Goal: Understand process/instructions: Learn about a topic

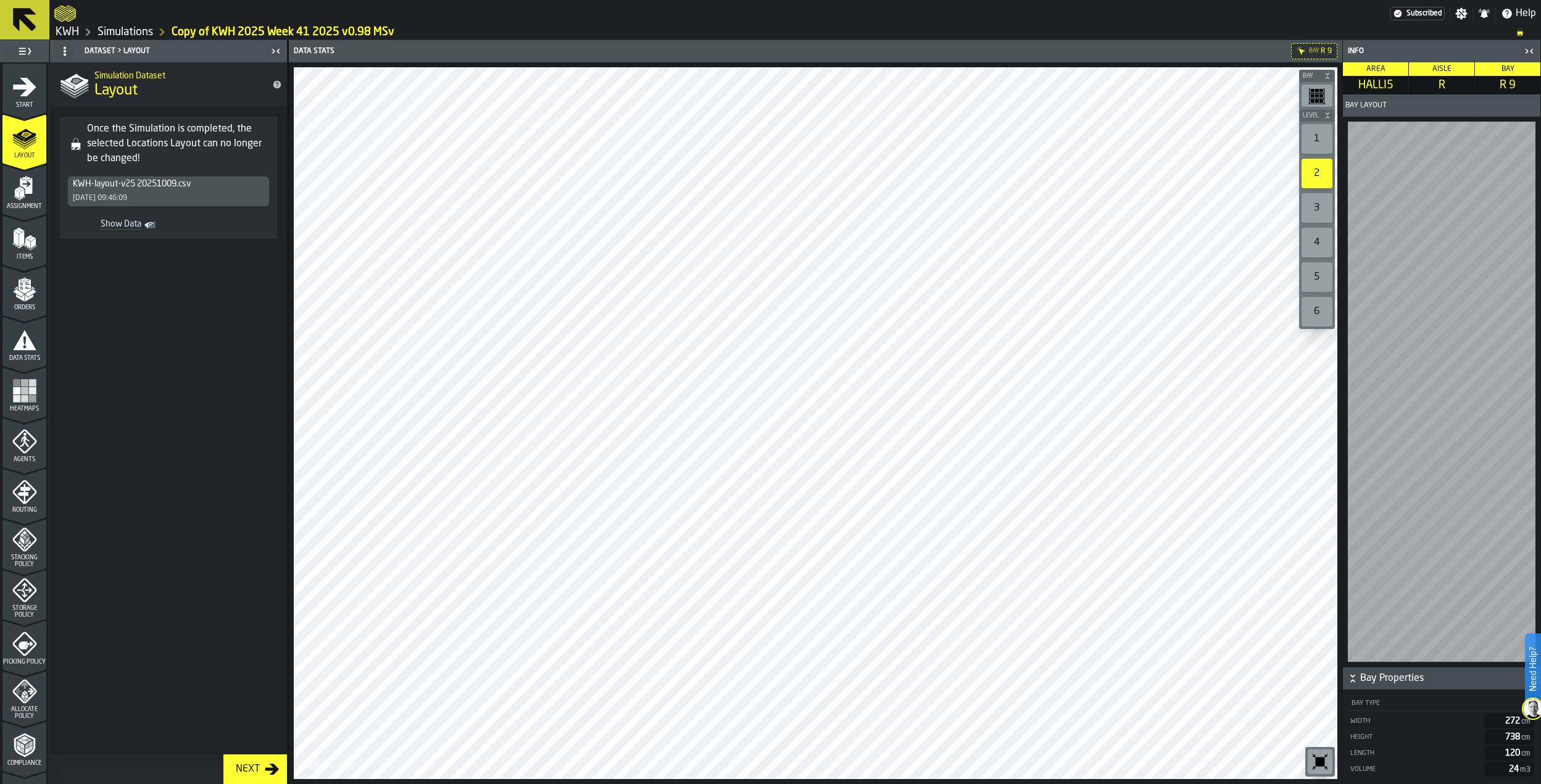
click at [1310, 144] on div "1" at bounding box center [1317, 139] width 31 height 30
click at [1326, 175] on div "2" at bounding box center [1317, 173] width 31 height 30
click at [18, 142] on icon "menu Layout" at bounding box center [25, 138] width 25 height 25
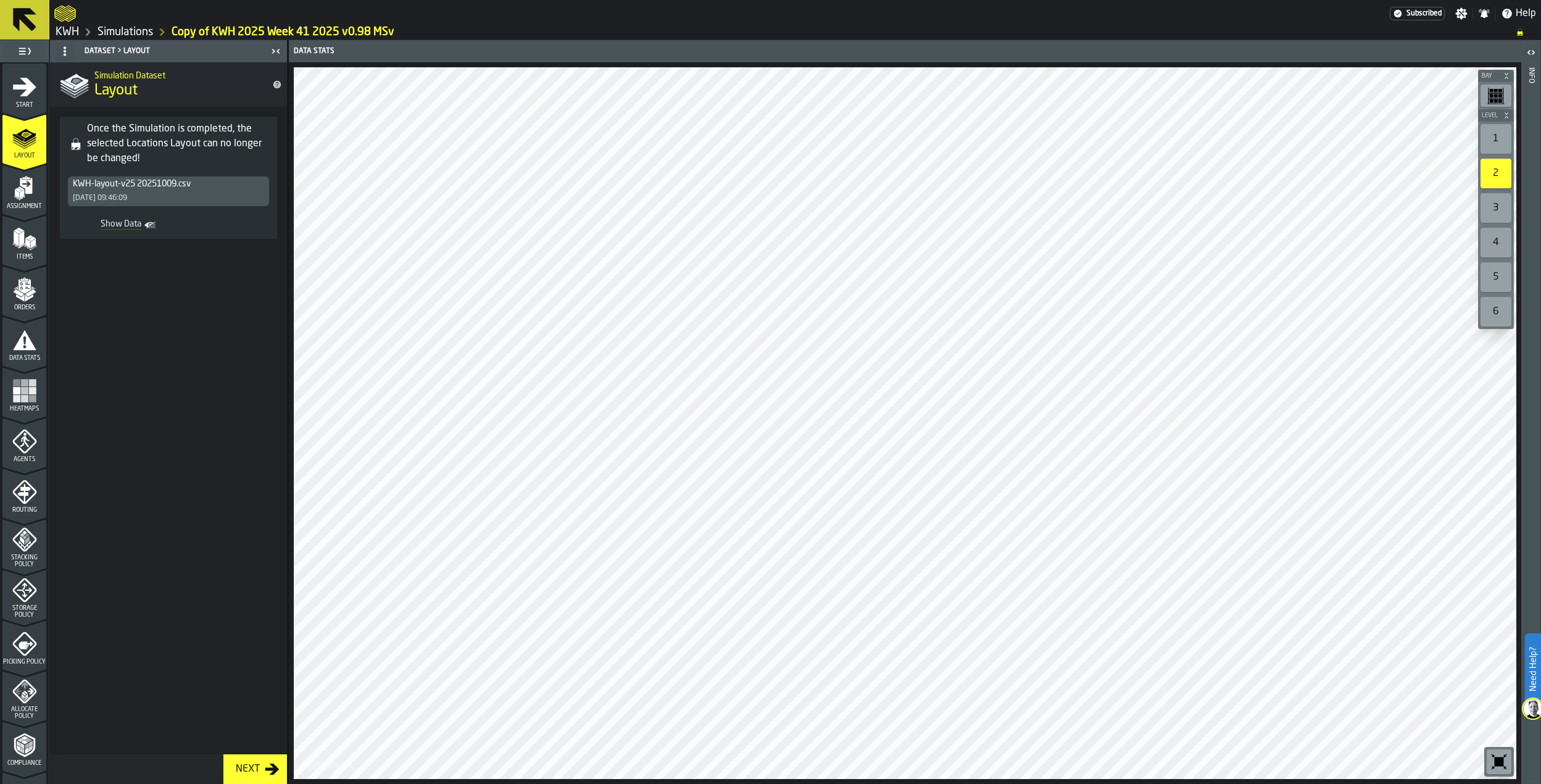
click at [1496, 135] on div "1" at bounding box center [1496, 139] width 31 height 30
click at [23, 390] on rect "menu Heatmaps" at bounding box center [25, 390] width 7 height 7
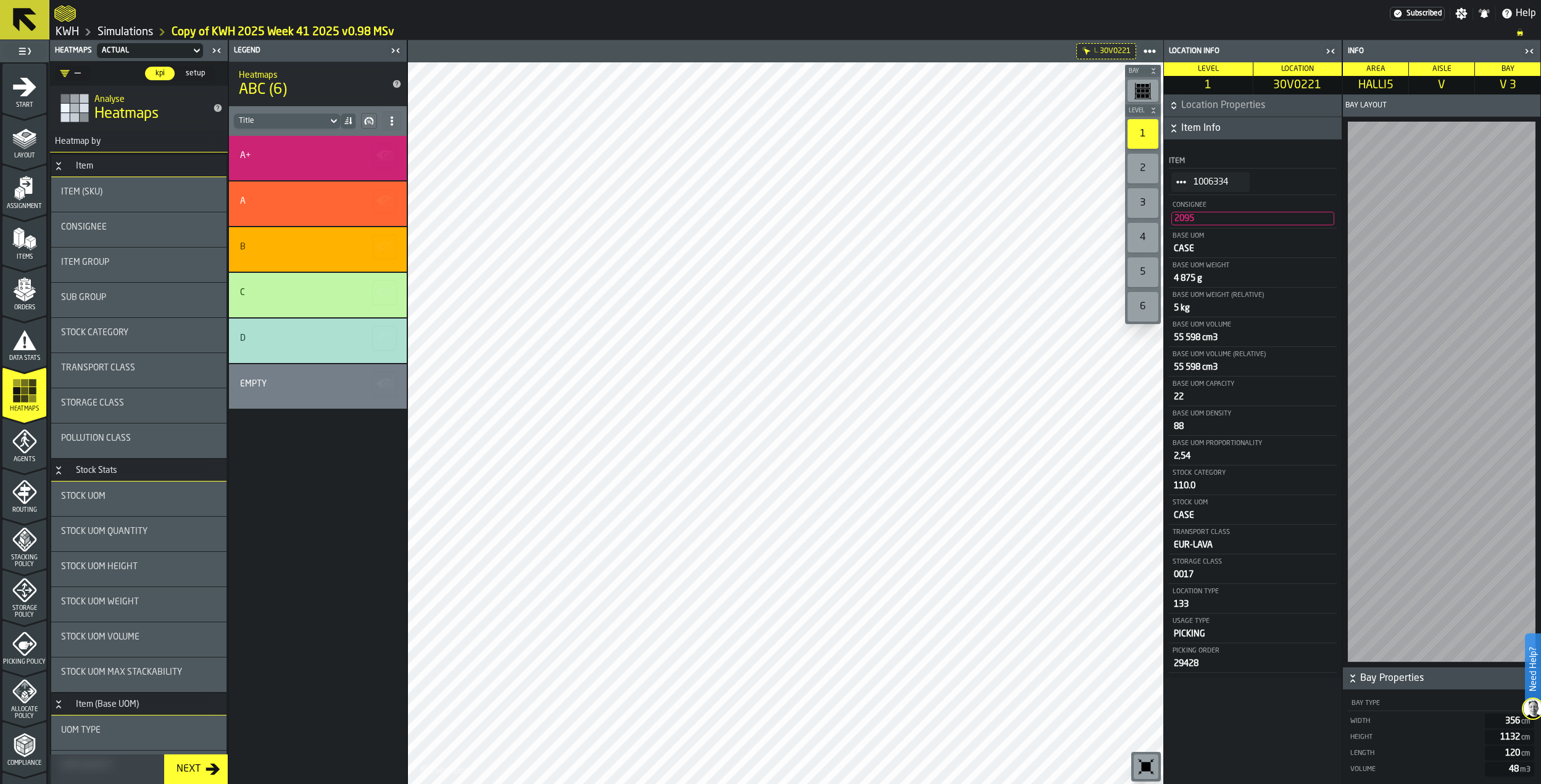
click at [1153, 175] on div "2" at bounding box center [1143, 168] width 31 height 30
click at [24, 167] on icon "menu Layout" at bounding box center [24, 164] width 44 height 12
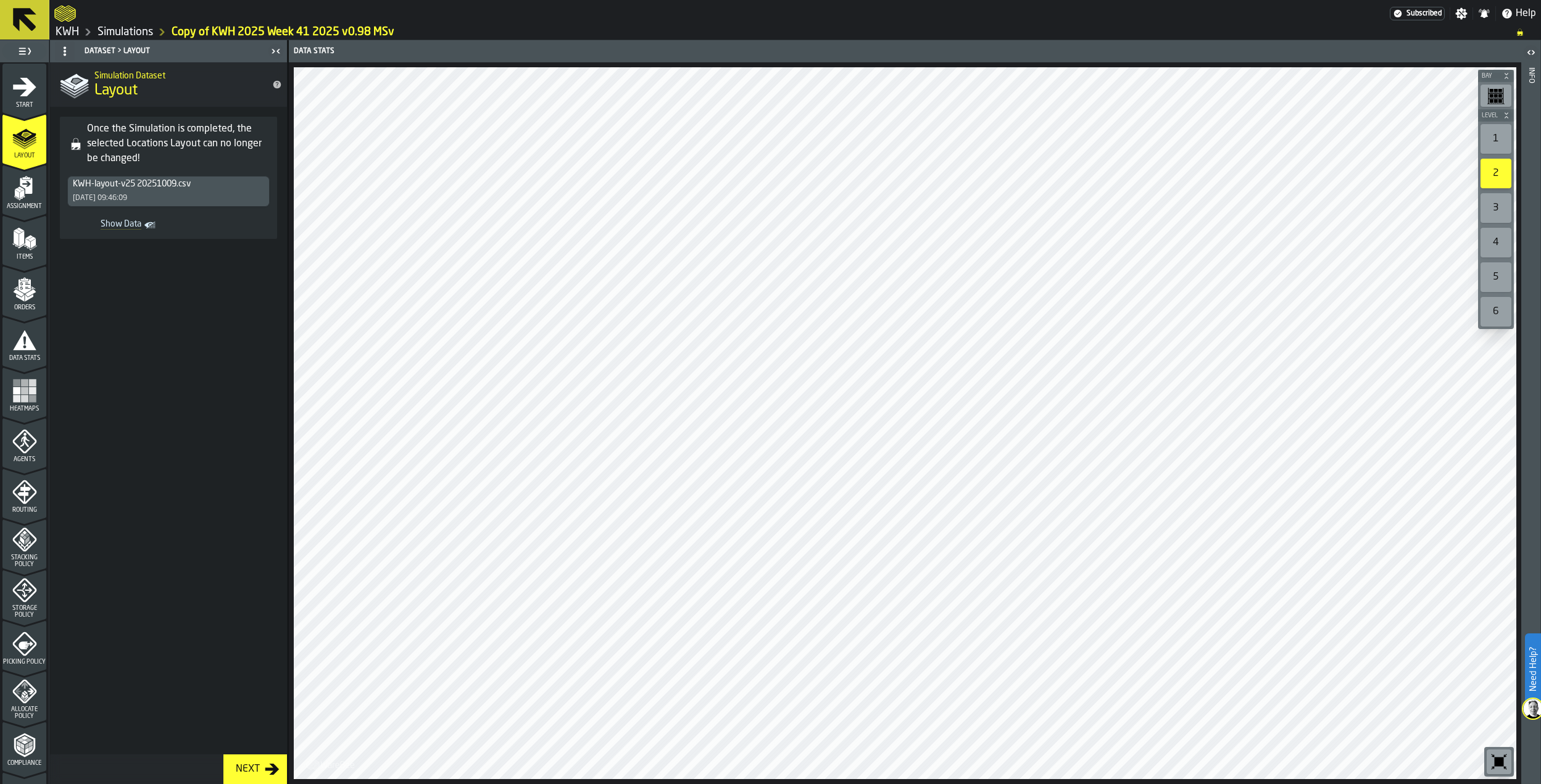
click at [27, 198] on icon "menu Assignment" at bounding box center [25, 188] width 25 height 25
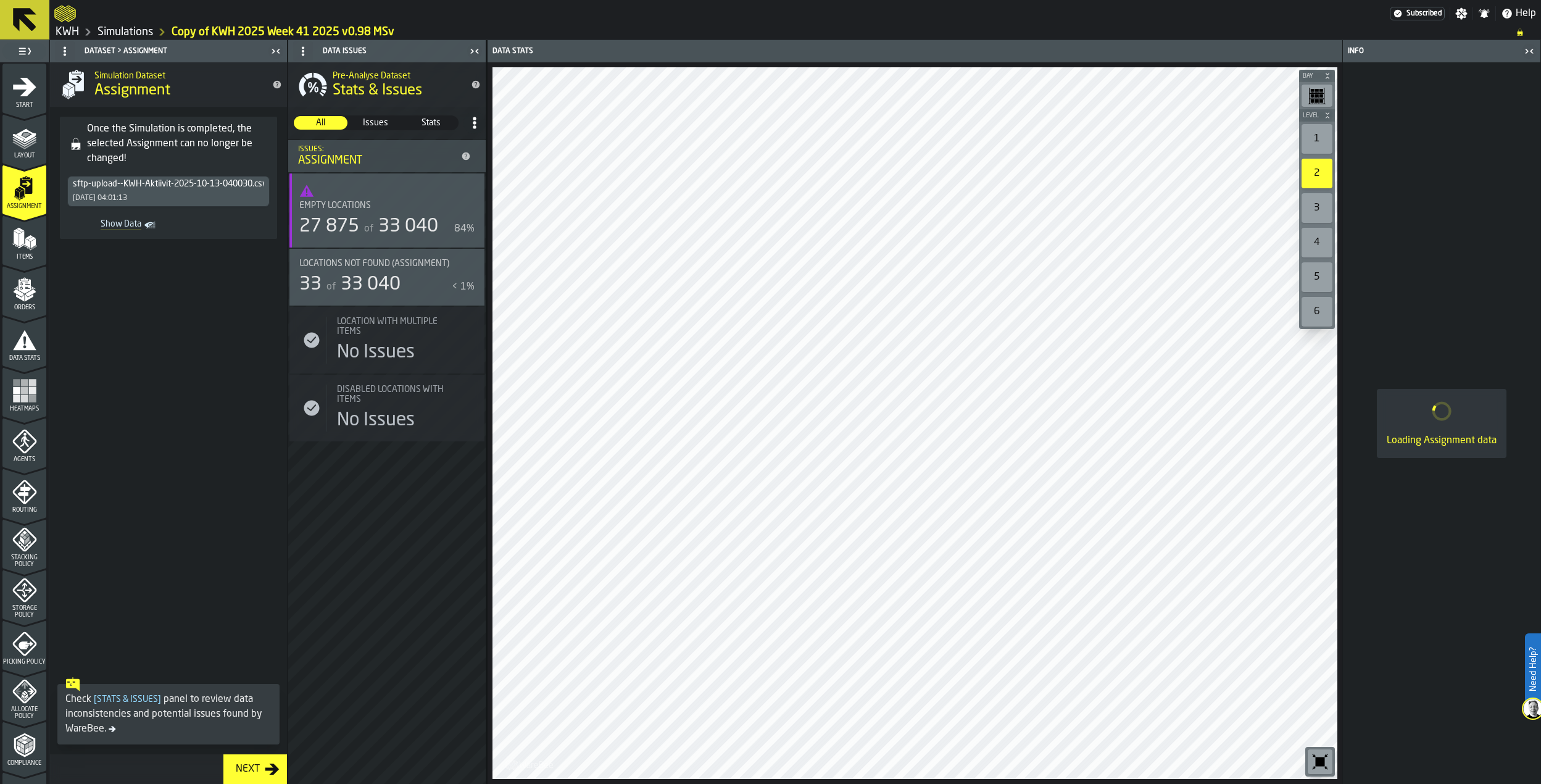
click at [373, 224] on span "of" at bounding box center [369, 229] width 9 height 10
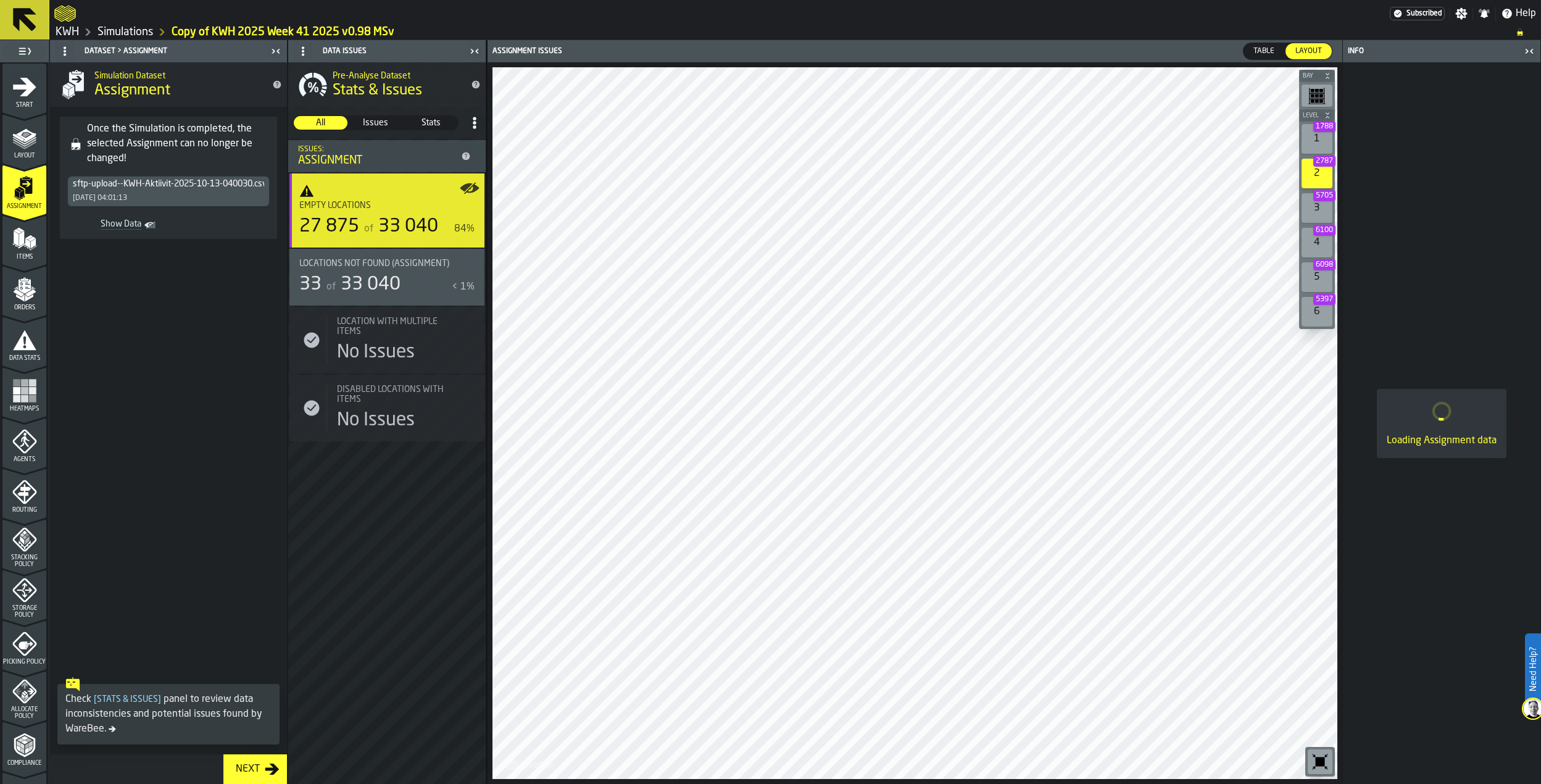
click at [1310, 143] on div "1 1788" at bounding box center [1317, 139] width 31 height 30
